Goal: Information Seeking & Learning: Compare options

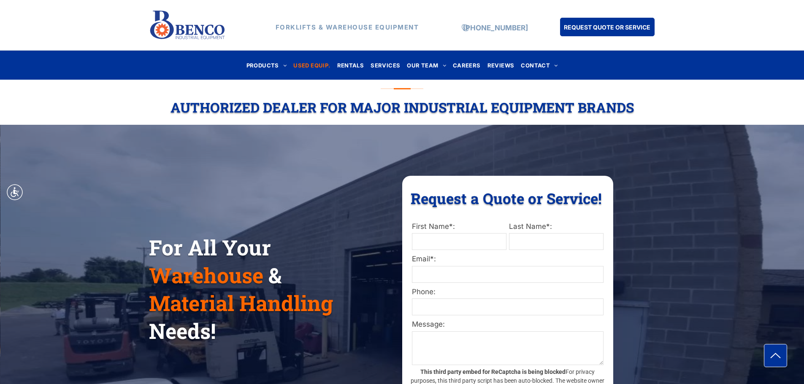
click at [320, 63] on span "USED EQUIP." at bounding box center [311, 65] width 37 height 11
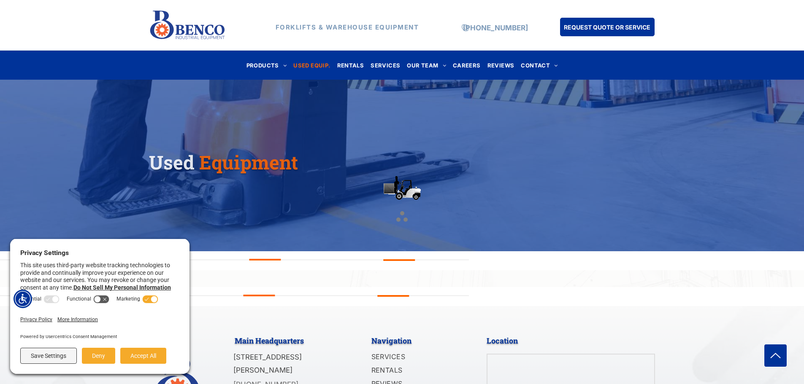
scroll to position [169, 0]
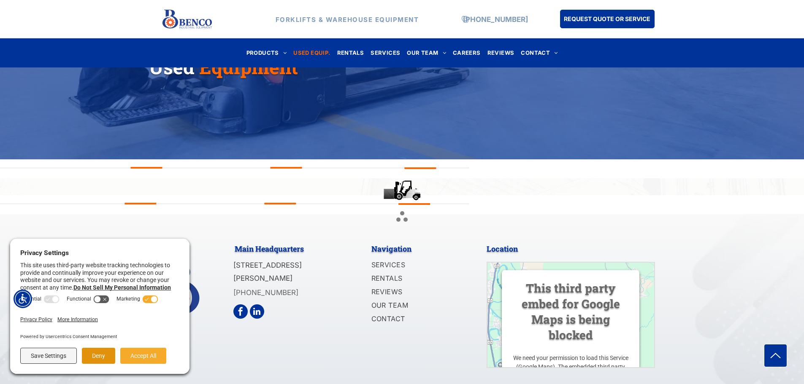
click at [105, 356] on button "Deny" at bounding box center [98, 356] width 33 height 16
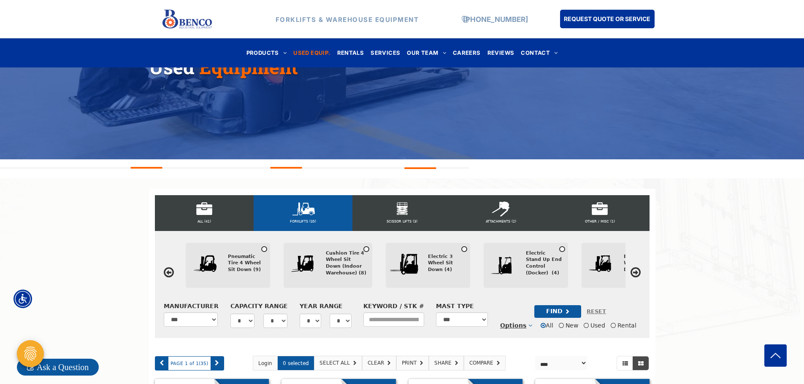
click at [245, 262] on div "Pneumatic Tire 4 Wheel Sit Down (9)" at bounding box center [246, 264] width 36 height 20
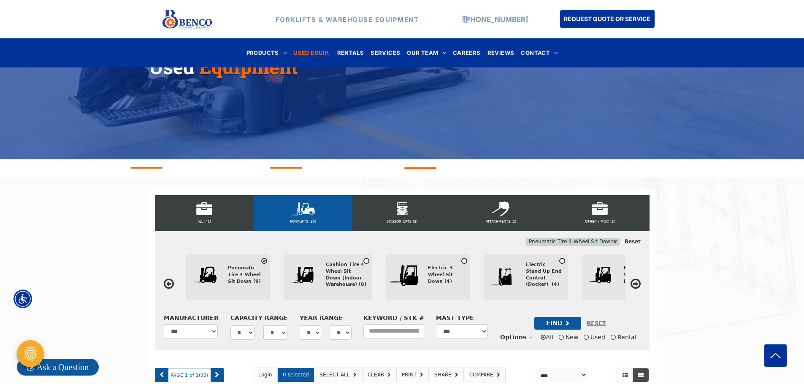
click at [543, 325] on div "FIND" at bounding box center [557, 323] width 47 height 13
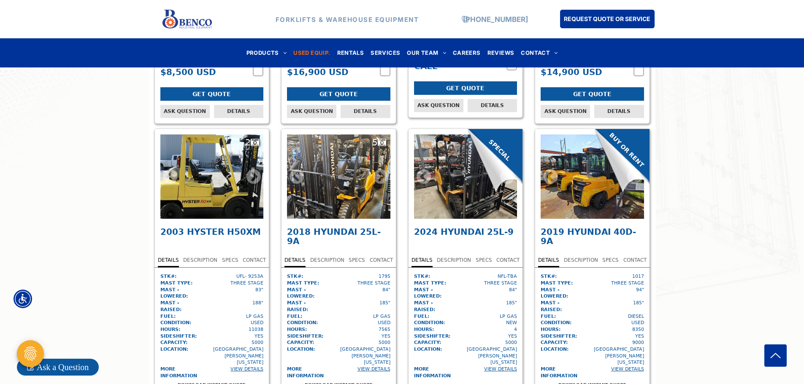
scroll to position [760, 0]
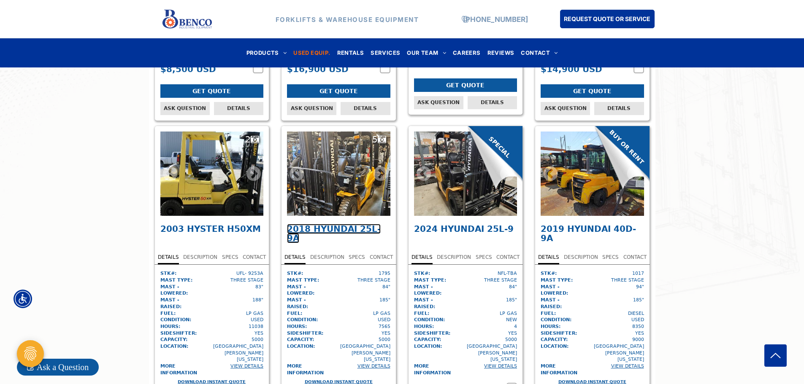
click at [333, 224] on span "Hyundai 25L-9A" at bounding box center [334, 233] width 94 height 19
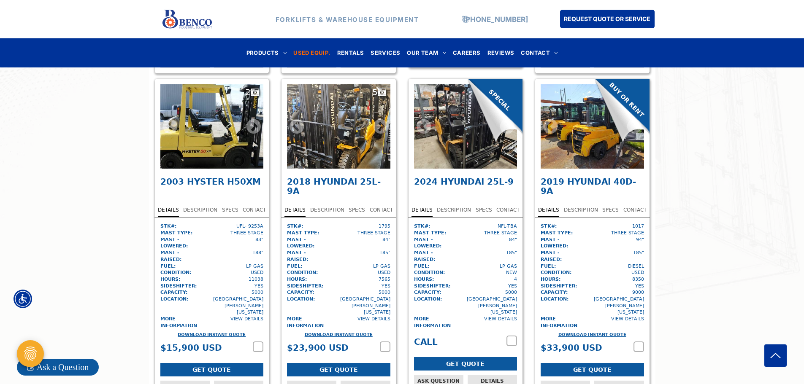
scroll to position [802, 0]
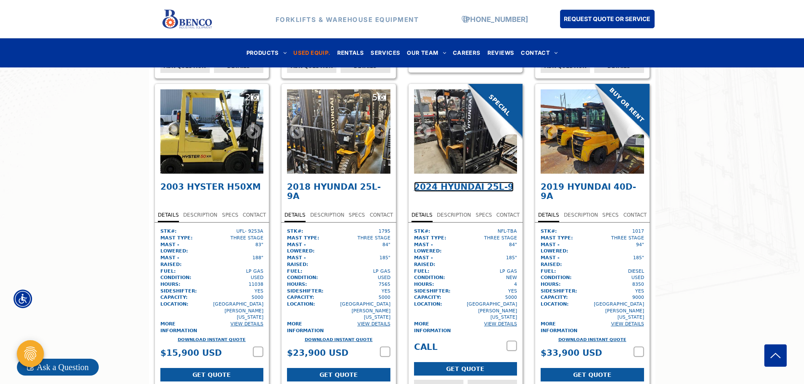
click at [464, 182] on span "Hyundai 25L-9" at bounding box center [477, 187] width 73 height 10
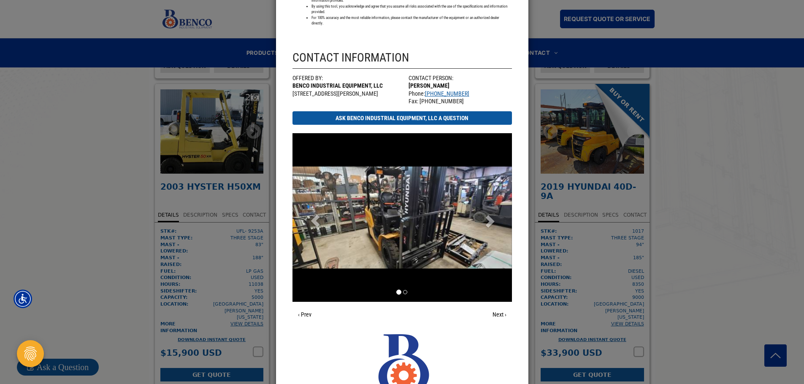
scroll to position [844, 0]
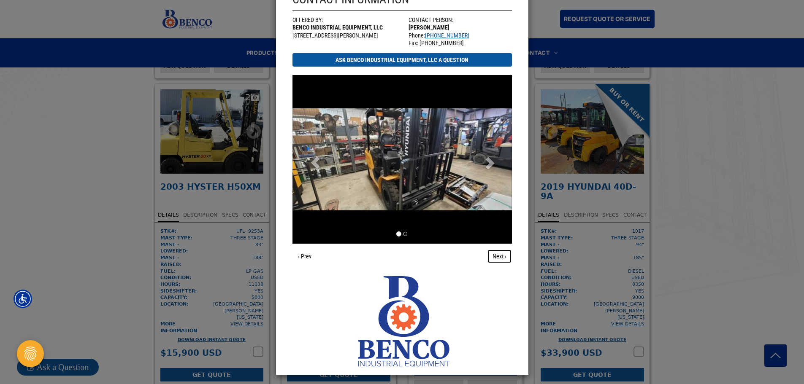
click at [495, 255] on link "Next ›" at bounding box center [499, 256] width 25 height 14
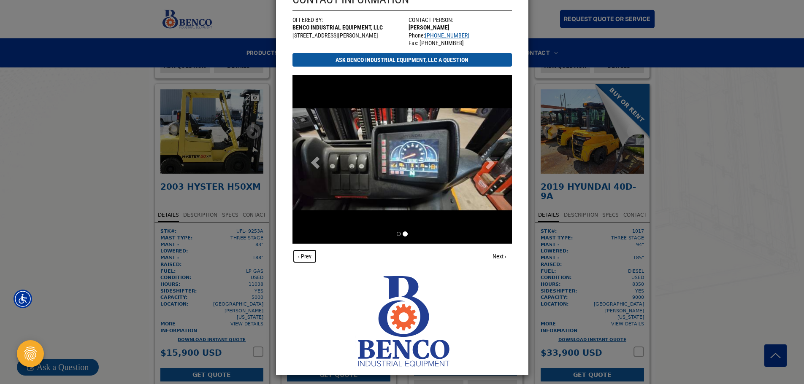
click at [295, 253] on link "‹ Prev" at bounding box center [304, 256] width 24 height 14
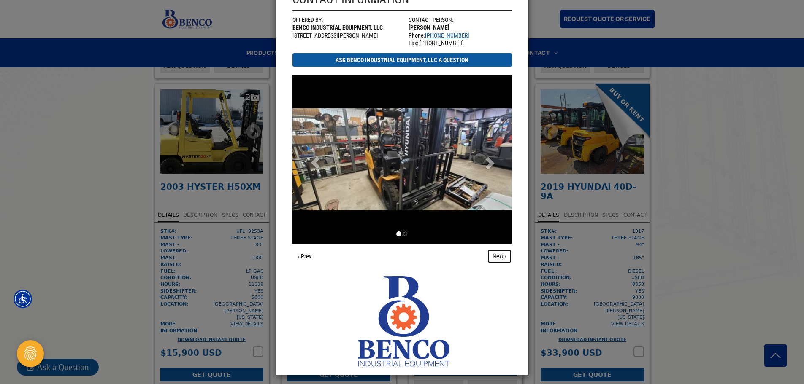
click at [490, 251] on link "Next ›" at bounding box center [499, 256] width 25 height 14
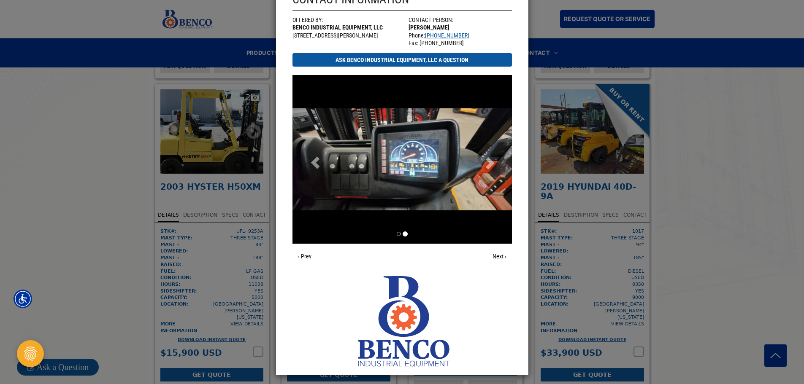
click at [303, 253] on link "‹ Prev" at bounding box center [304, 256] width 24 height 14
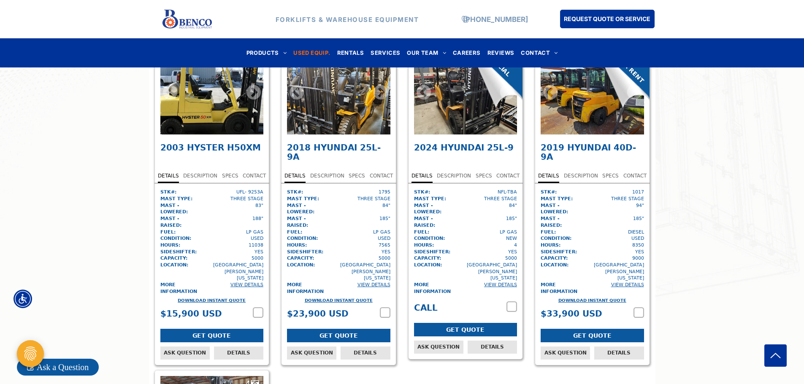
scroll to position [844, 0]
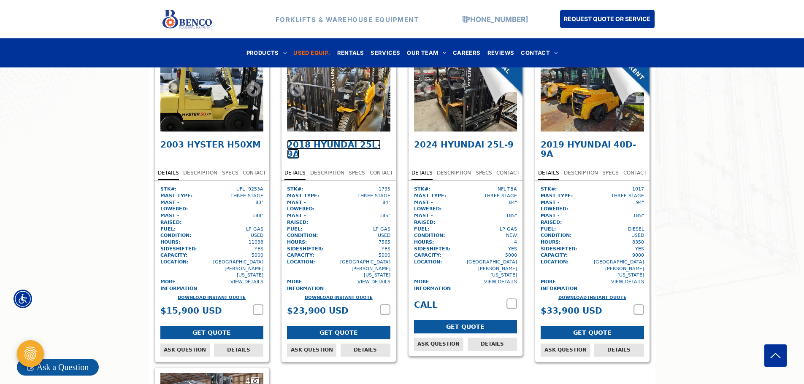
click at [345, 140] on span "Hyundai 25L-9A" at bounding box center [334, 149] width 94 height 19
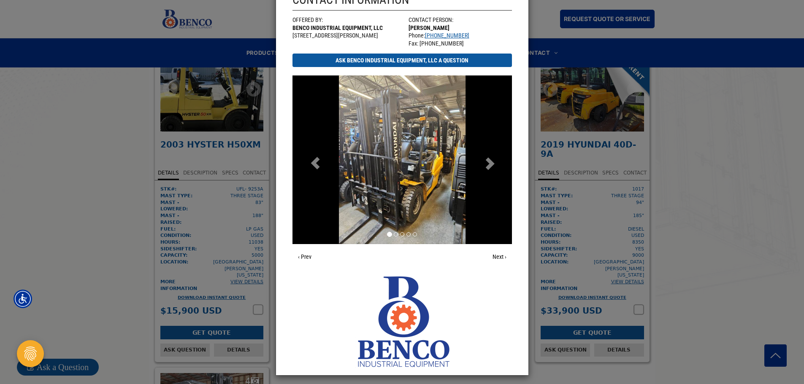
scroll to position [823, 0]
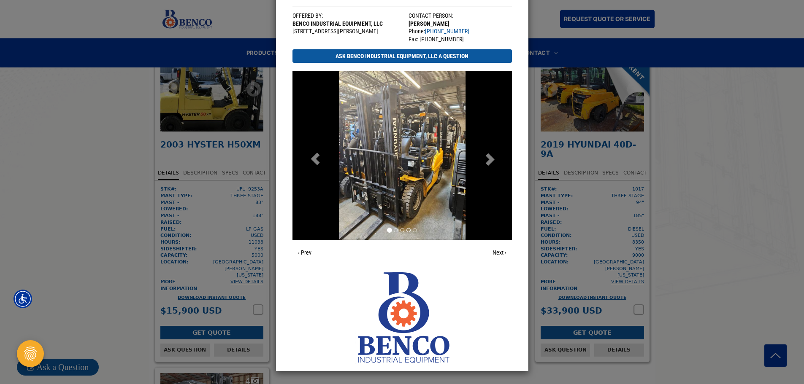
click at [483, 164] on span at bounding box center [489, 157] width 13 height 13
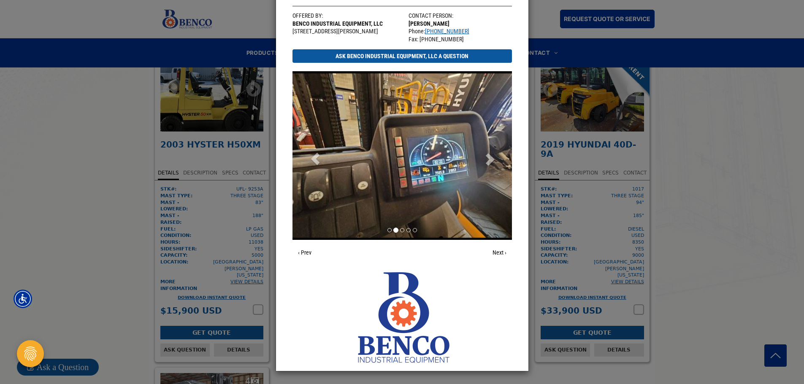
click at [487, 154] on span at bounding box center [489, 157] width 13 height 13
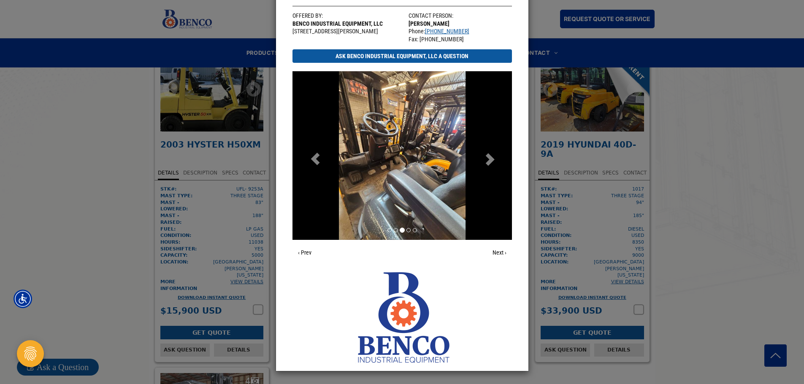
click at [490, 161] on span at bounding box center [489, 157] width 13 height 13
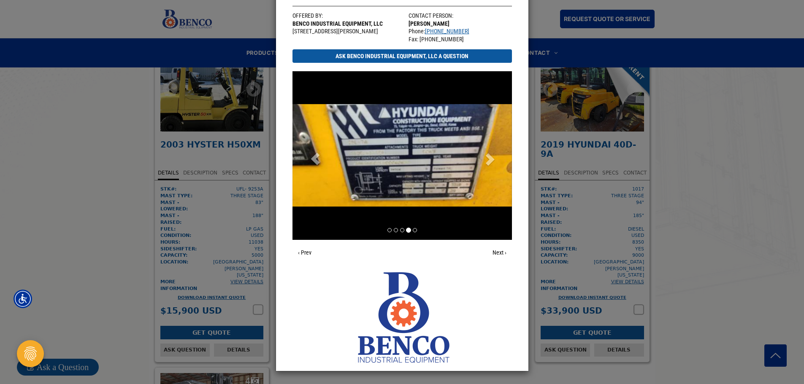
click at [490, 161] on span at bounding box center [489, 157] width 13 height 13
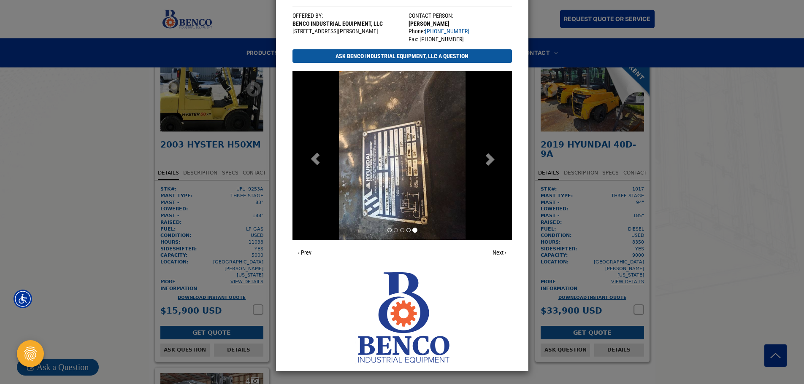
click at [490, 161] on span at bounding box center [489, 157] width 13 height 13
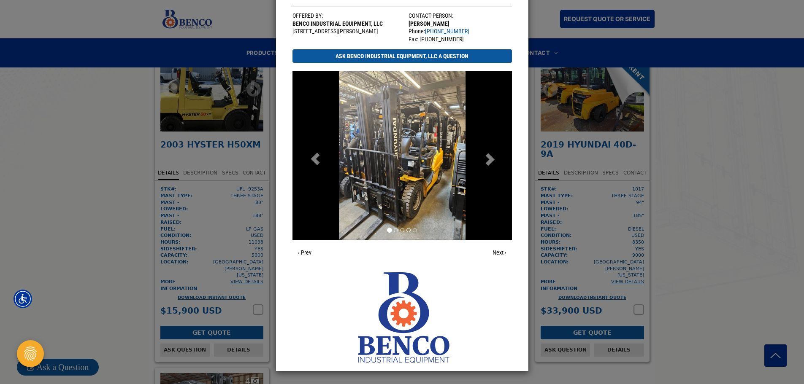
click at [490, 161] on span at bounding box center [489, 157] width 13 height 13
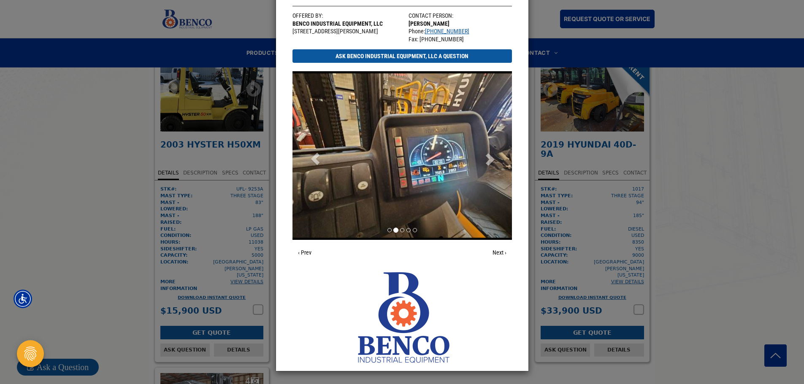
click at [490, 161] on span at bounding box center [489, 157] width 13 height 13
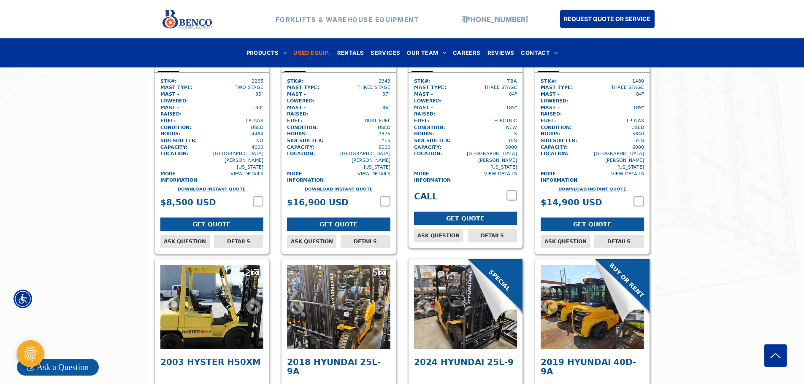
scroll to position [633, 0]
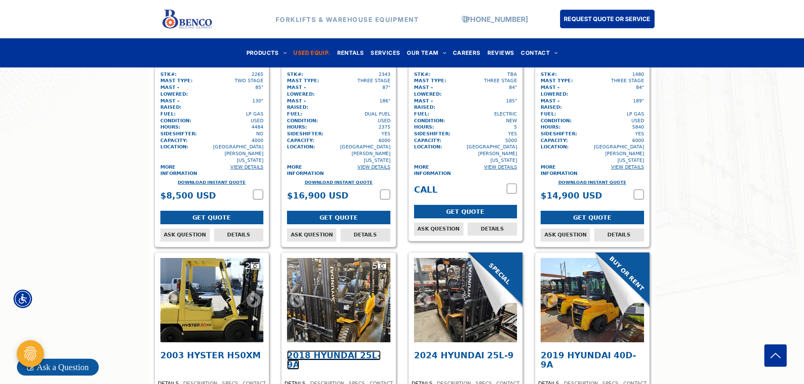
click at [338, 351] on span "Hyundai 25L-9A" at bounding box center [334, 360] width 94 height 19
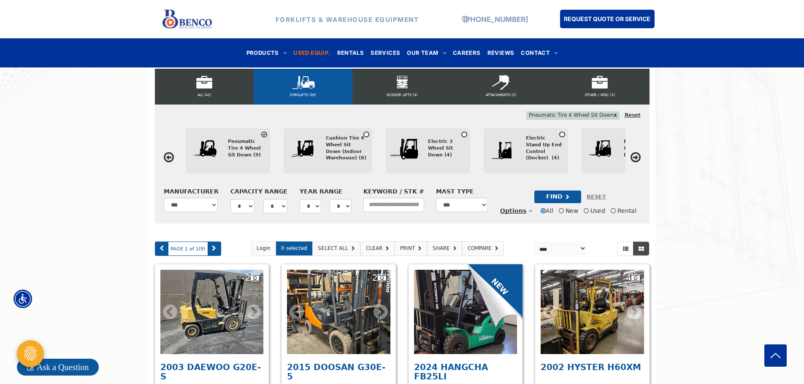
click at [634, 160] on icon at bounding box center [635, 157] width 10 height 12
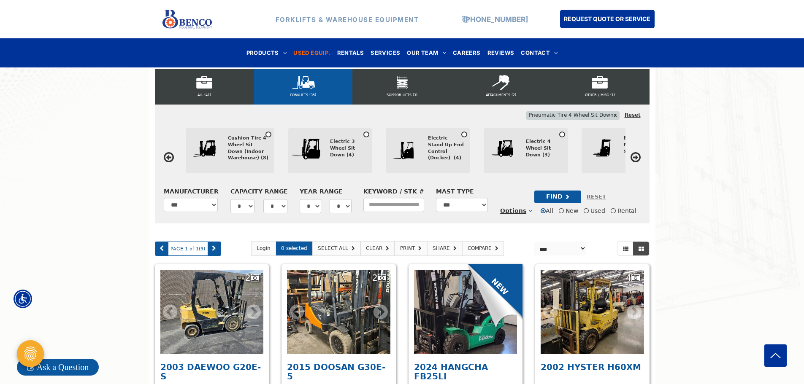
click at [534, 144] on div "Electric 4 Wheel Sit Down (3)" at bounding box center [544, 148] width 36 height 20
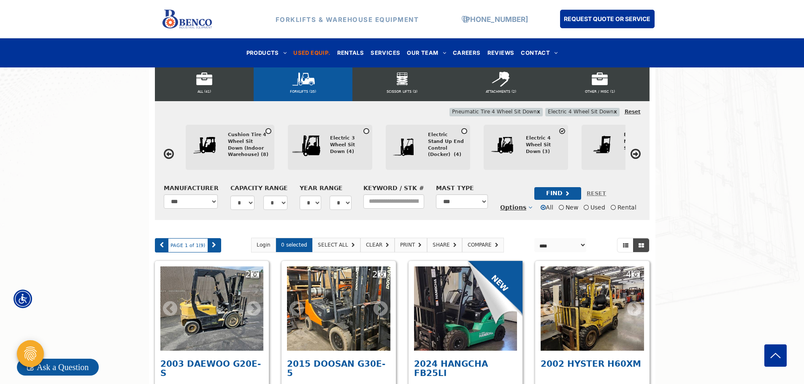
scroll to position [295, 0]
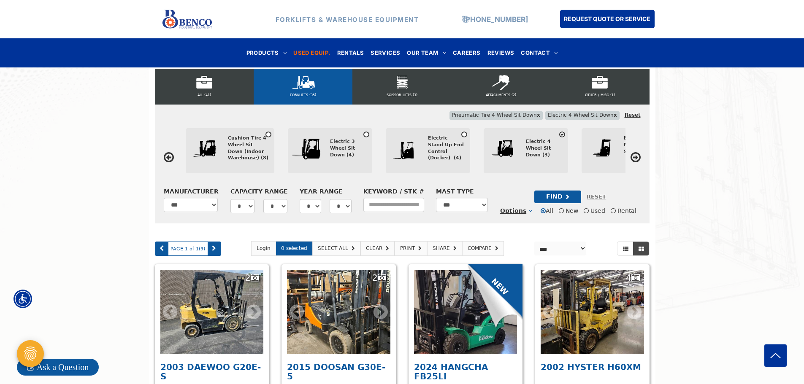
click at [549, 199] on div "FIND" at bounding box center [557, 197] width 47 height 13
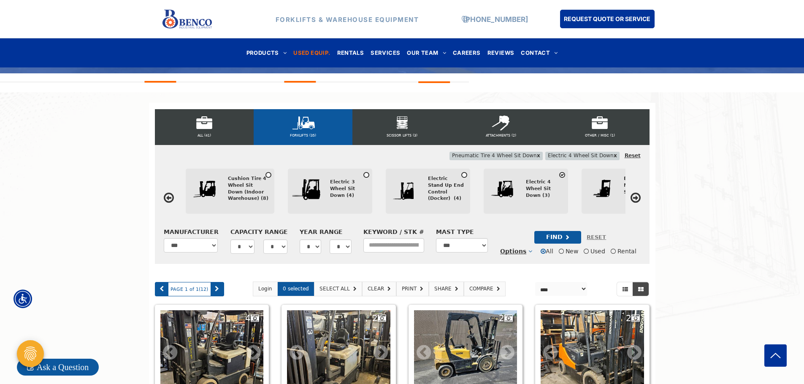
scroll to position [253, 0]
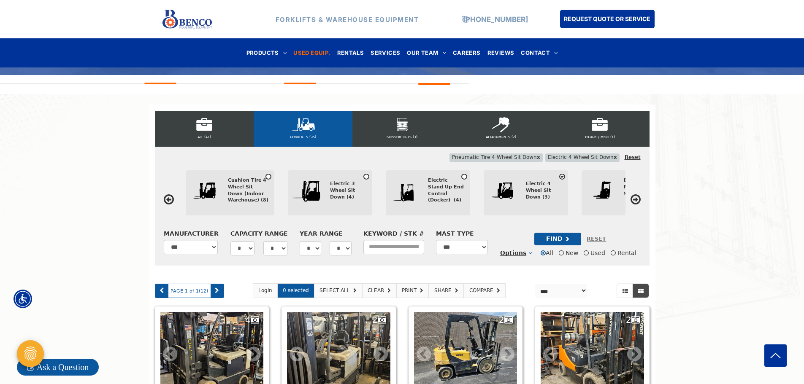
click at [520, 187] on div at bounding box center [505, 193] width 42 height 42
click at [521, 187] on div at bounding box center [505, 193] width 42 height 42
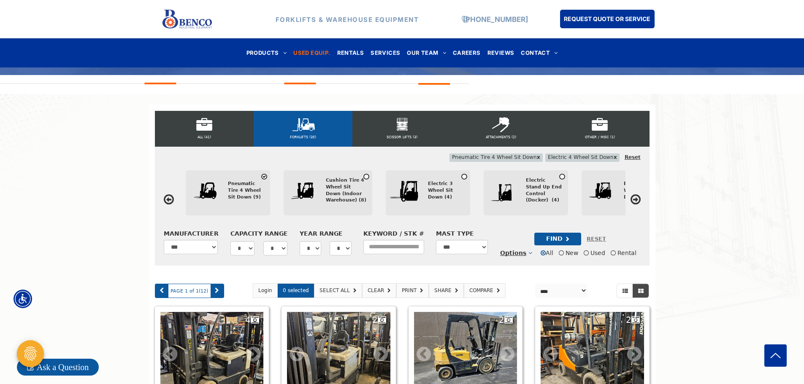
click at [265, 175] on icon at bounding box center [264, 176] width 6 height 7
click at [552, 245] on div "FIND" at bounding box center [557, 239] width 47 height 13
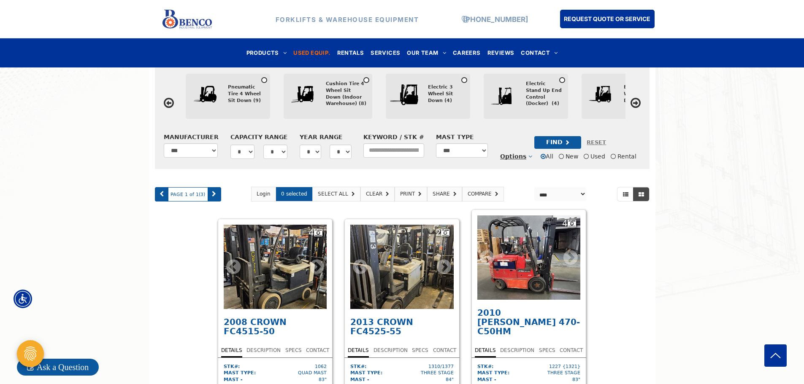
scroll to position [295, 0]
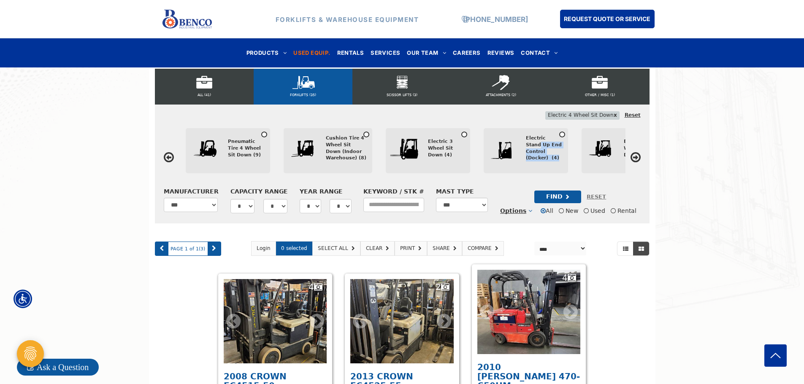
drag, startPoint x: 595, startPoint y: 141, endPoint x: 532, endPoint y: 148, distance: 63.2
click at [538, 143] on div "Pneumatic Tire 4 Wheel Sit Down (9) Cushion Tire 4 Wheel Sit Down (Indoor Wareh…" at bounding box center [402, 151] width 446 height 47
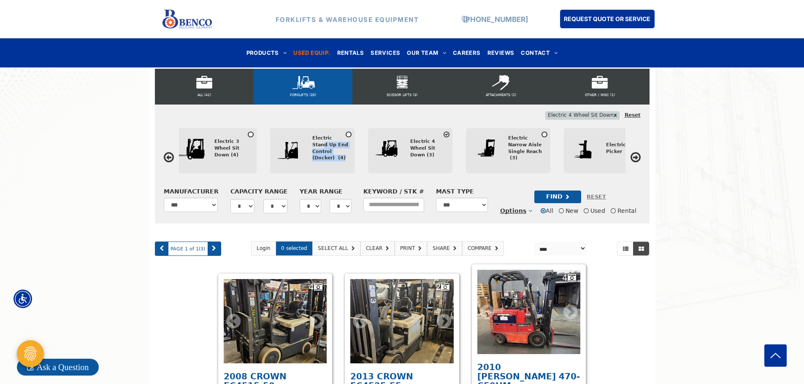
scroll to position [0, 205]
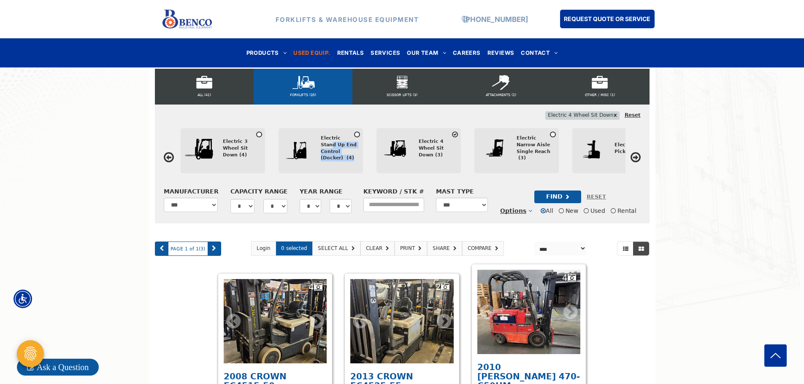
click at [454, 135] on icon at bounding box center [455, 134] width 6 height 7
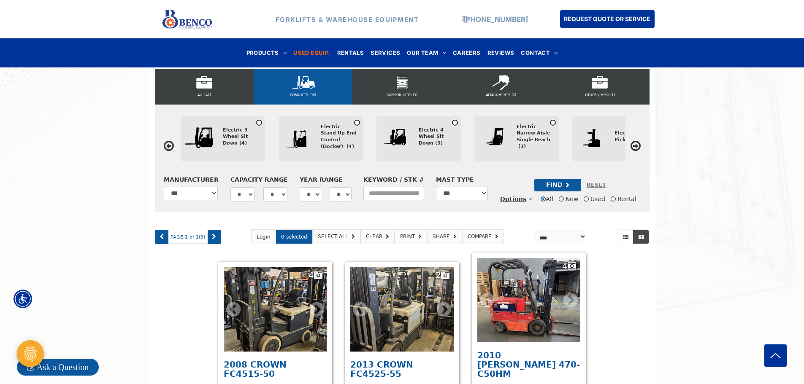
click at [260, 123] on icon at bounding box center [259, 122] width 6 height 7
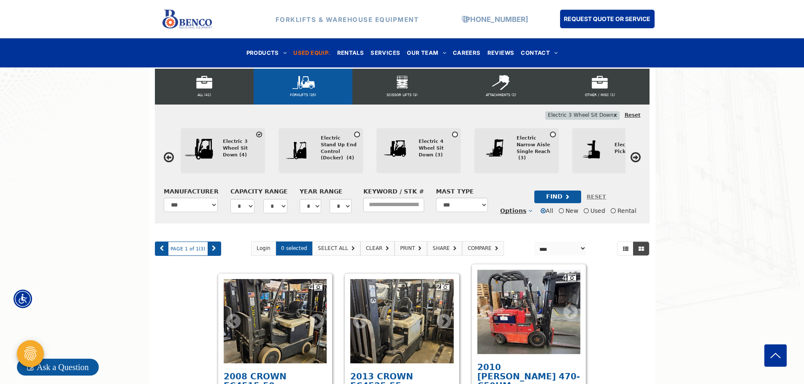
click at [551, 195] on div "FIND" at bounding box center [557, 197] width 47 height 13
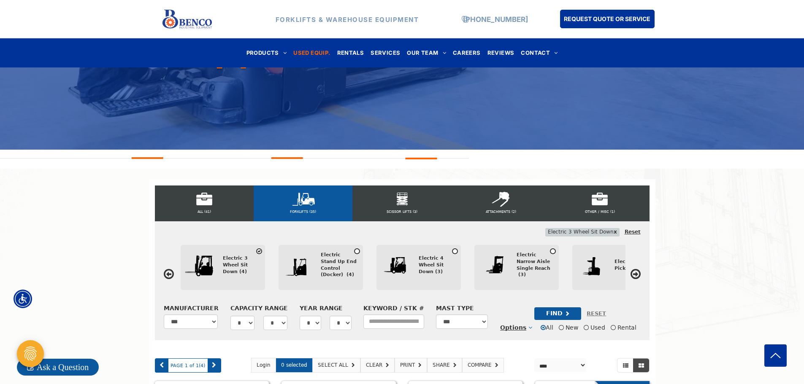
scroll to position [174, 0]
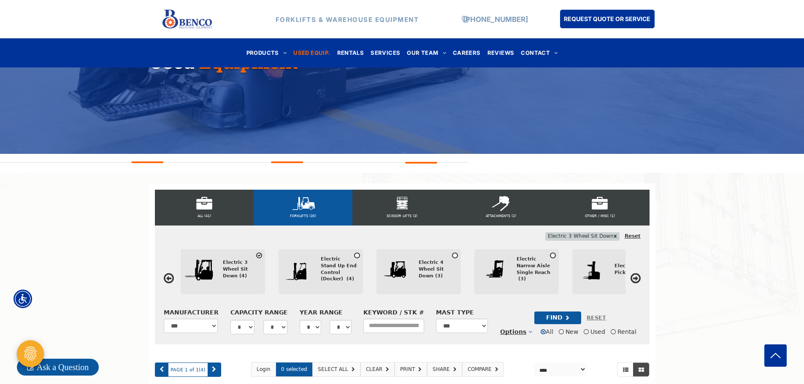
click at [252, 254] on div "Electric 3 Wheel Sit Down (4)" at bounding box center [244, 272] width 42 height 42
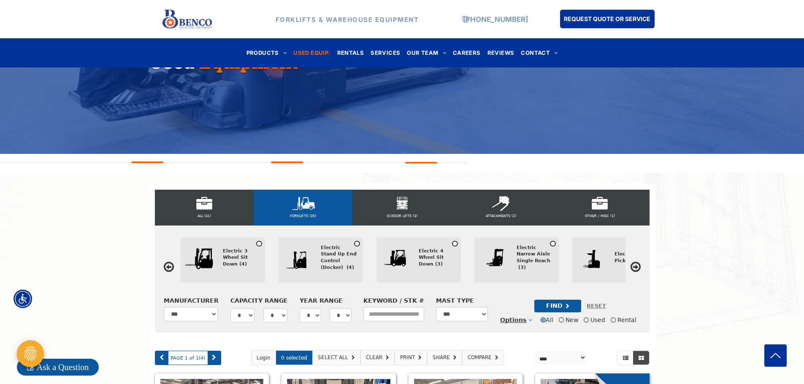
click at [167, 268] on icon at bounding box center [169, 267] width 10 height 12
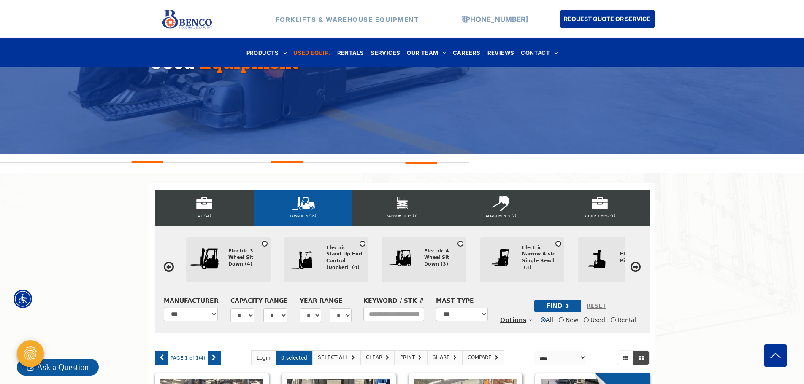
click at [167, 268] on icon at bounding box center [169, 267] width 10 height 12
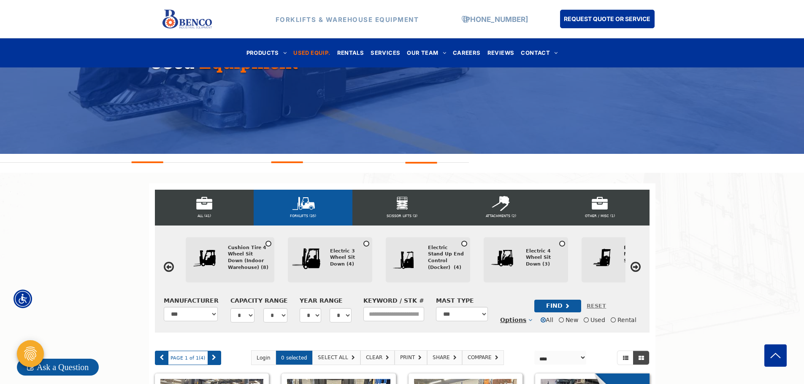
click at [167, 268] on icon at bounding box center [169, 267] width 10 height 12
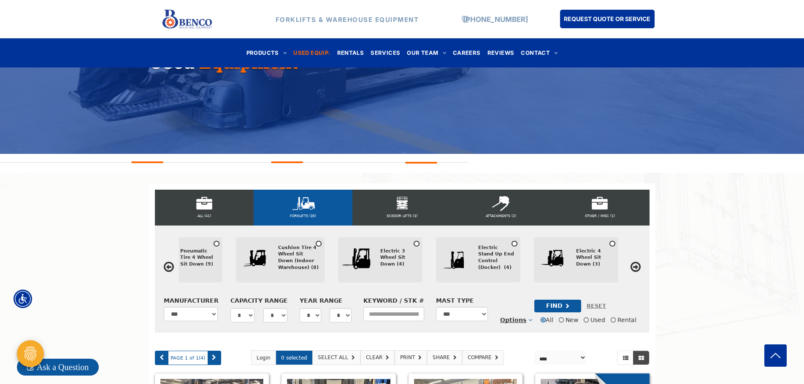
scroll to position [0, 0]
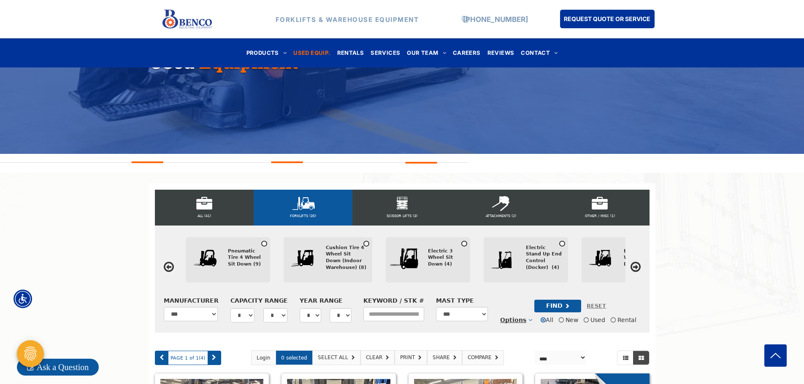
click at [167, 268] on icon at bounding box center [169, 267] width 10 height 12
click at [229, 260] on div "Pneumatic Tire 4 Wheel Sit Down (9)" at bounding box center [246, 258] width 36 height 20
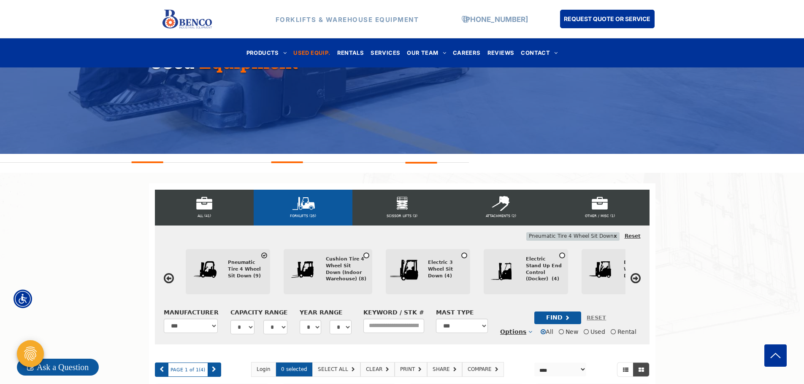
click at [547, 321] on div "FIND" at bounding box center [557, 318] width 47 height 13
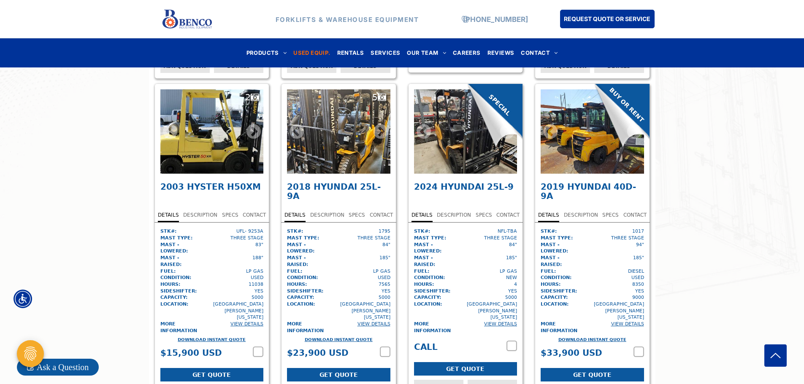
scroll to position [807, 0]
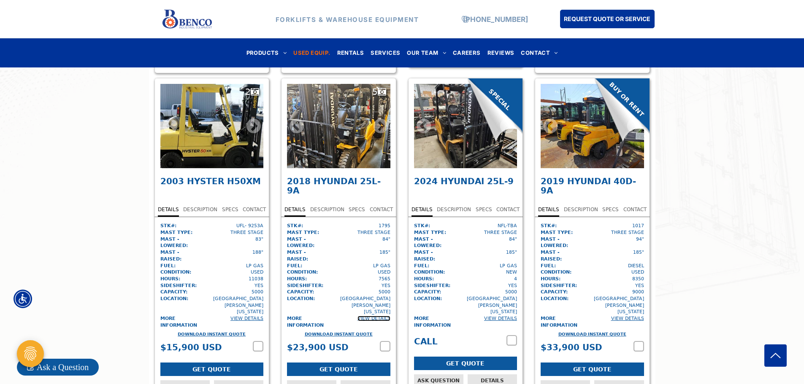
click at [373, 316] on link "View Details" at bounding box center [373, 318] width 33 height 5
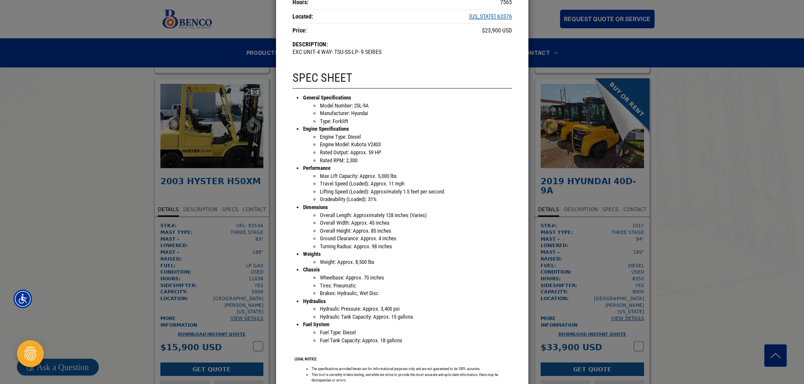
scroll to position [338, 0]
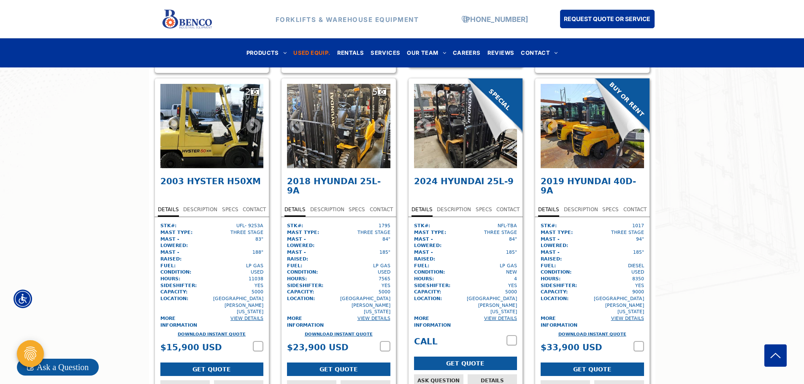
click at [346, 124] on div "5" at bounding box center [338, 126] width 103 height 84
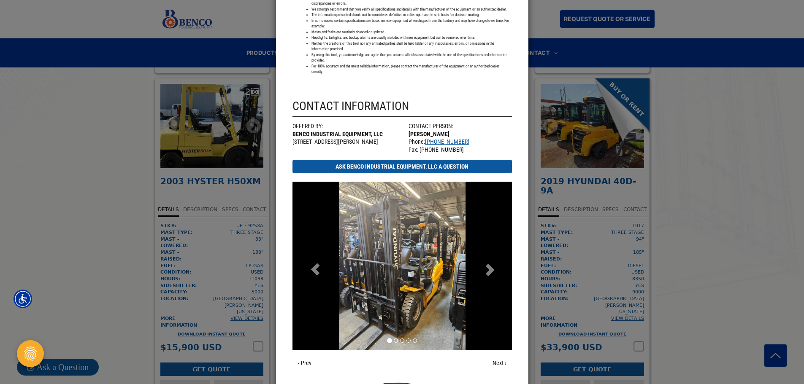
scroll to position [717, 0]
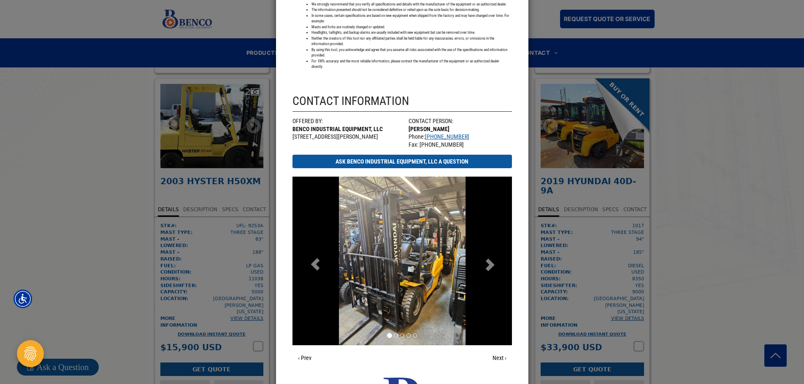
click at [484, 259] on span at bounding box center [489, 263] width 13 height 13
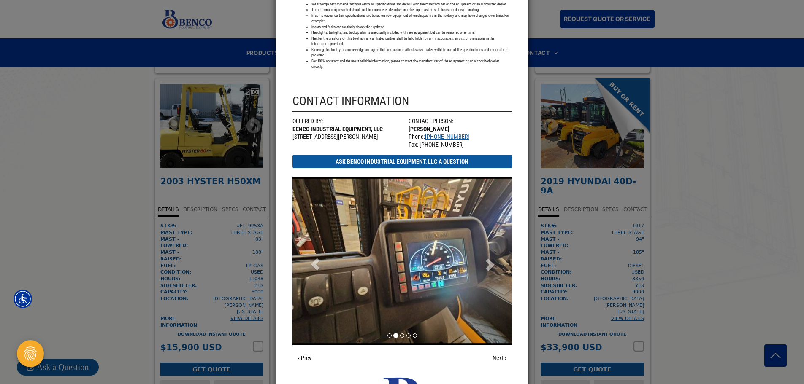
click at [484, 259] on span at bounding box center [489, 263] width 13 height 13
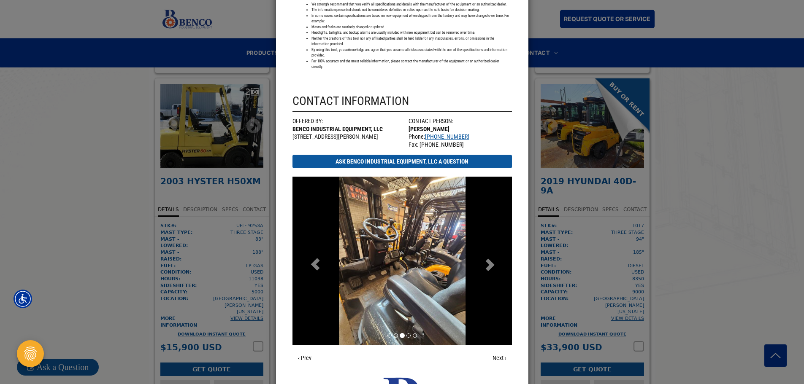
click at [484, 259] on span at bounding box center [489, 263] width 13 height 13
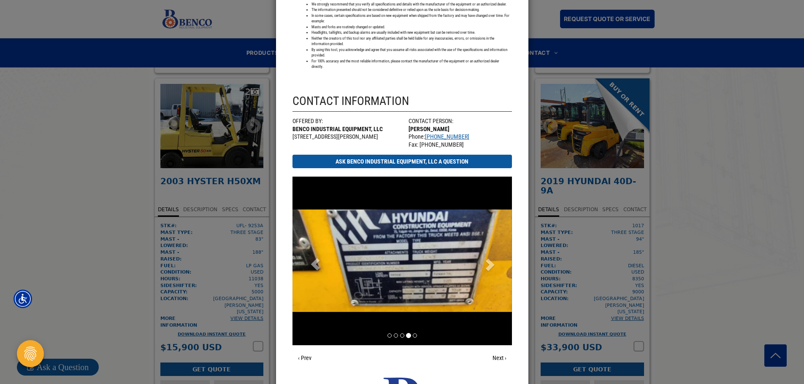
click at [484, 259] on span at bounding box center [489, 263] width 13 height 13
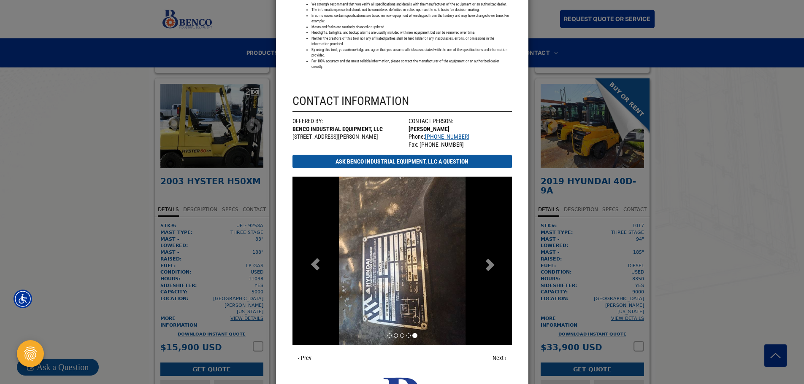
click at [484, 259] on span at bounding box center [489, 263] width 13 height 13
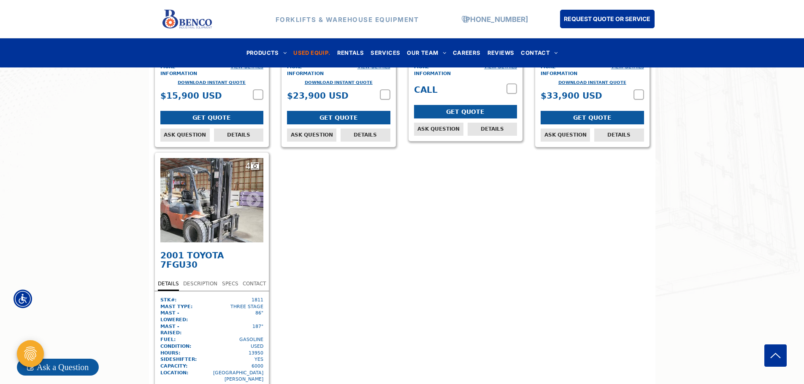
scroll to position [1060, 0]
